Goal: Transaction & Acquisition: Purchase product/service

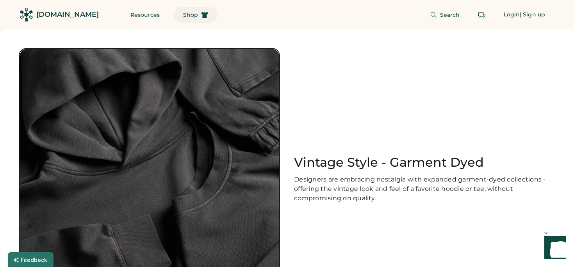
click at [181, 14] on button "Shop" at bounding box center [196, 15] width 44 height 16
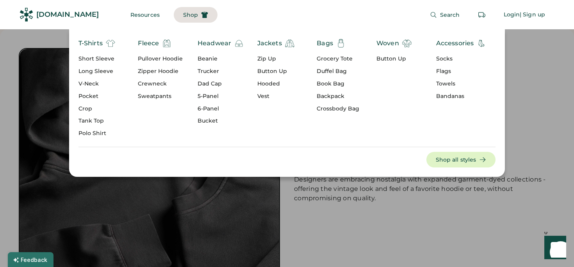
click at [158, 97] on div "Sweatpants" at bounding box center [160, 97] width 45 height 8
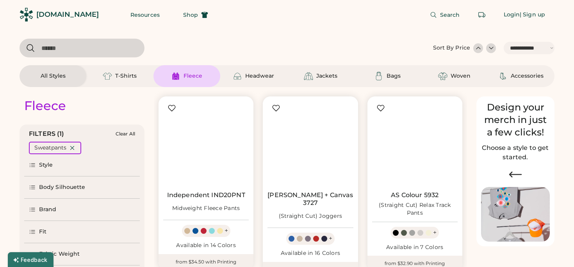
select select "*****"
select select "*"
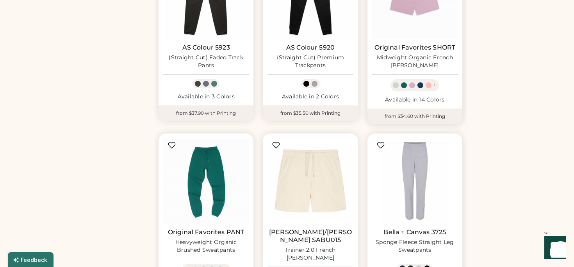
scroll to position [626, 0]
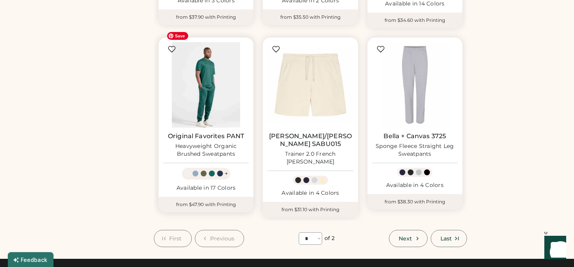
click at [197, 91] on img at bounding box center [206, 85] width 86 height 86
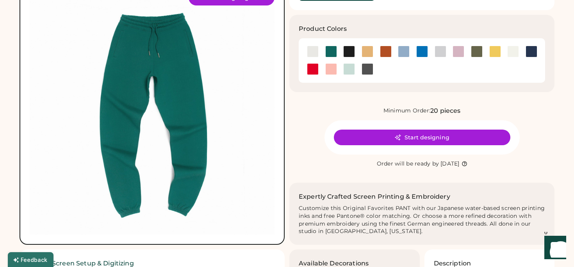
scroll to position [74, 0]
